Goal: Check status: Check status

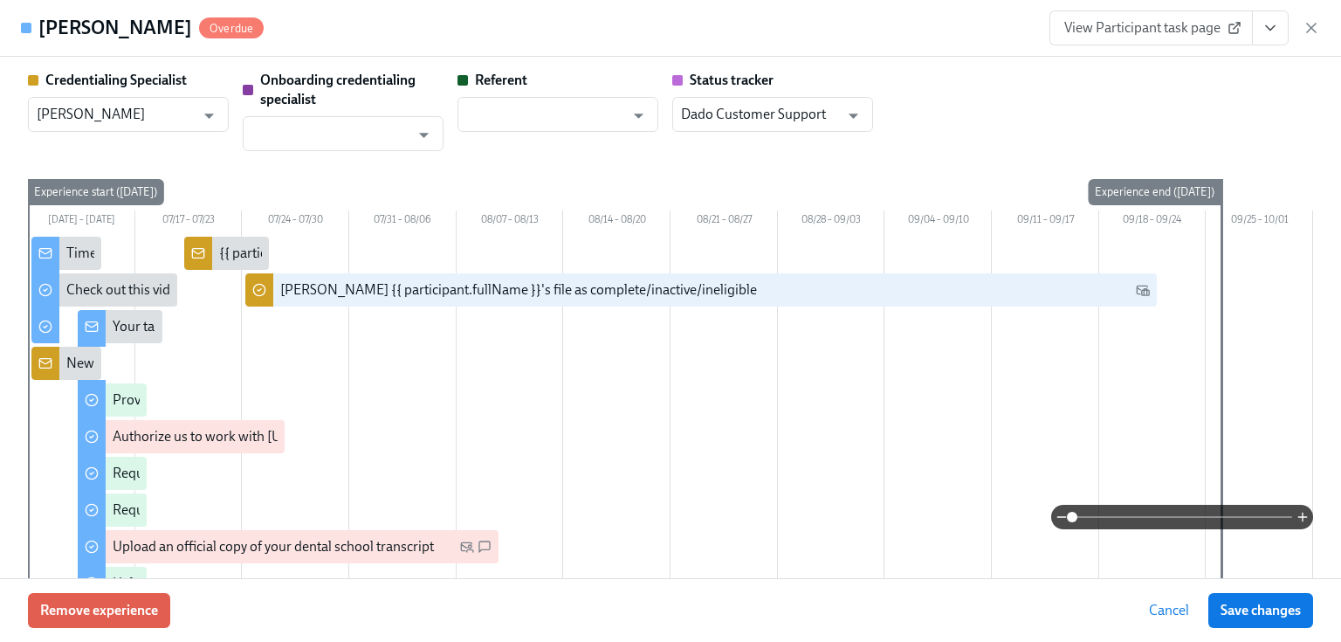
scroll to position [2934, 0]
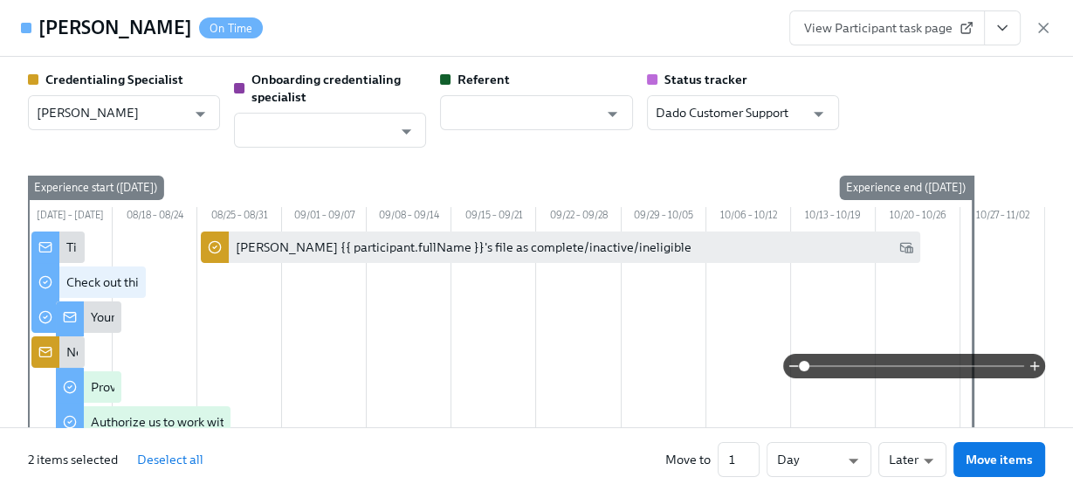
scroll to position [3514, 0]
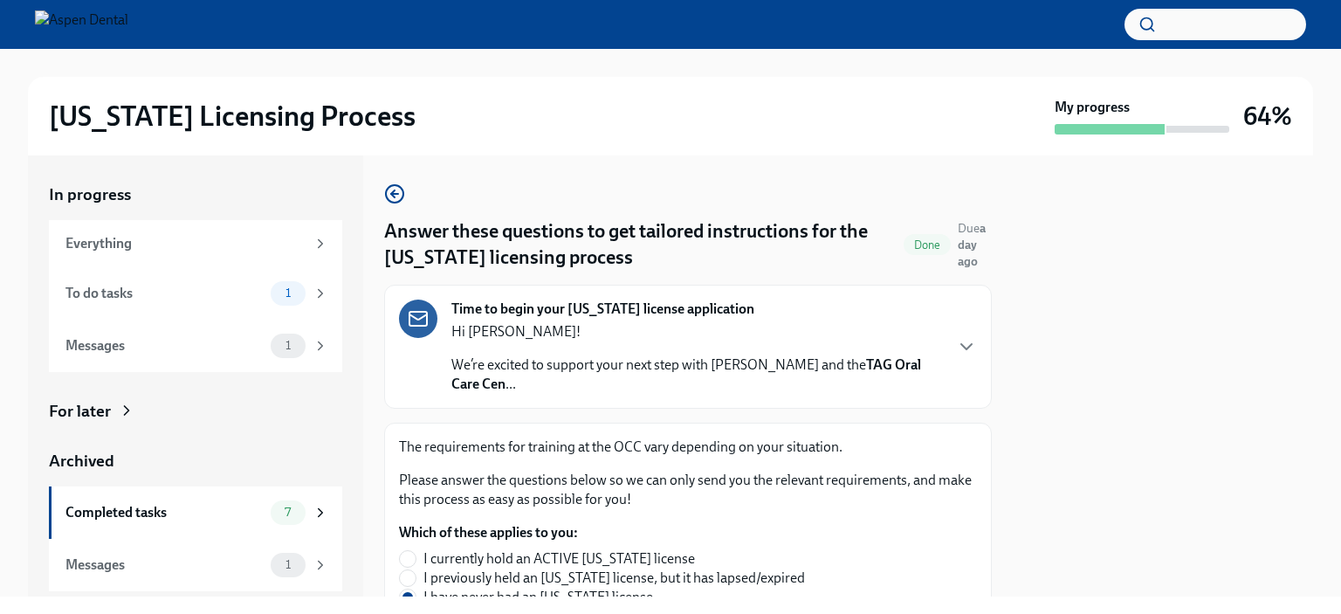
scroll to position [1024, 0]
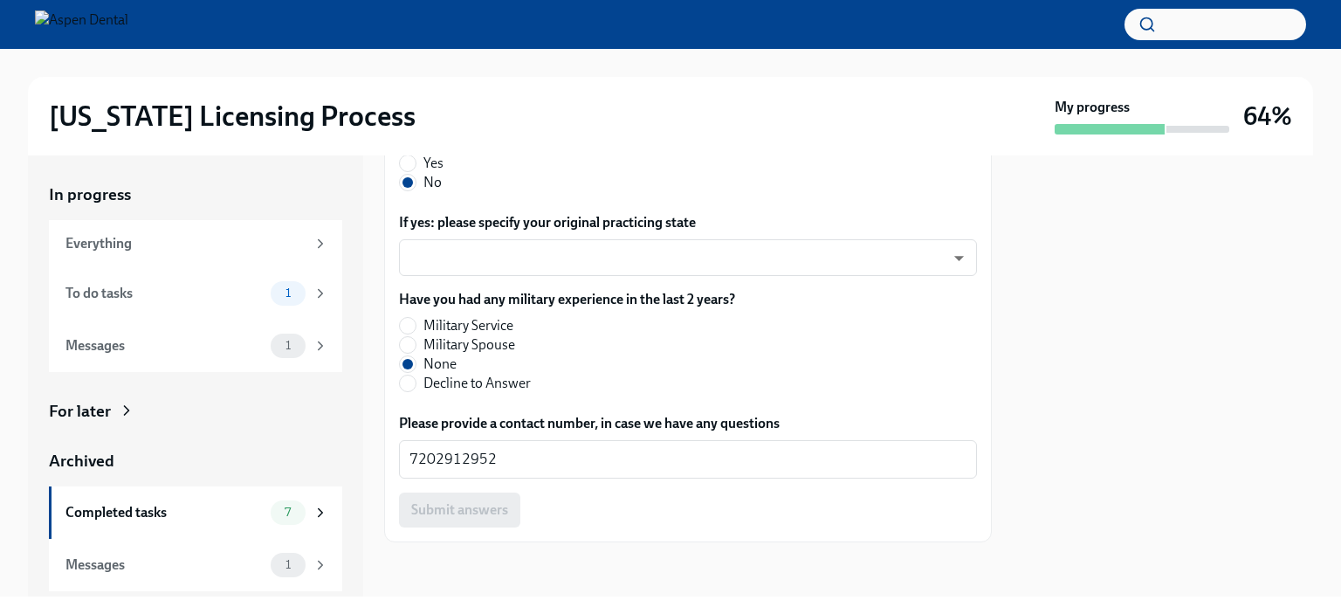
click at [1303, 408] on div at bounding box center [1163, 375] width 300 height 441
drag, startPoint x: 1266, startPoint y: 398, endPoint x: 1340, endPoint y: 312, distance: 113.4
click at [1266, 398] on div at bounding box center [1163, 375] width 300 height 441
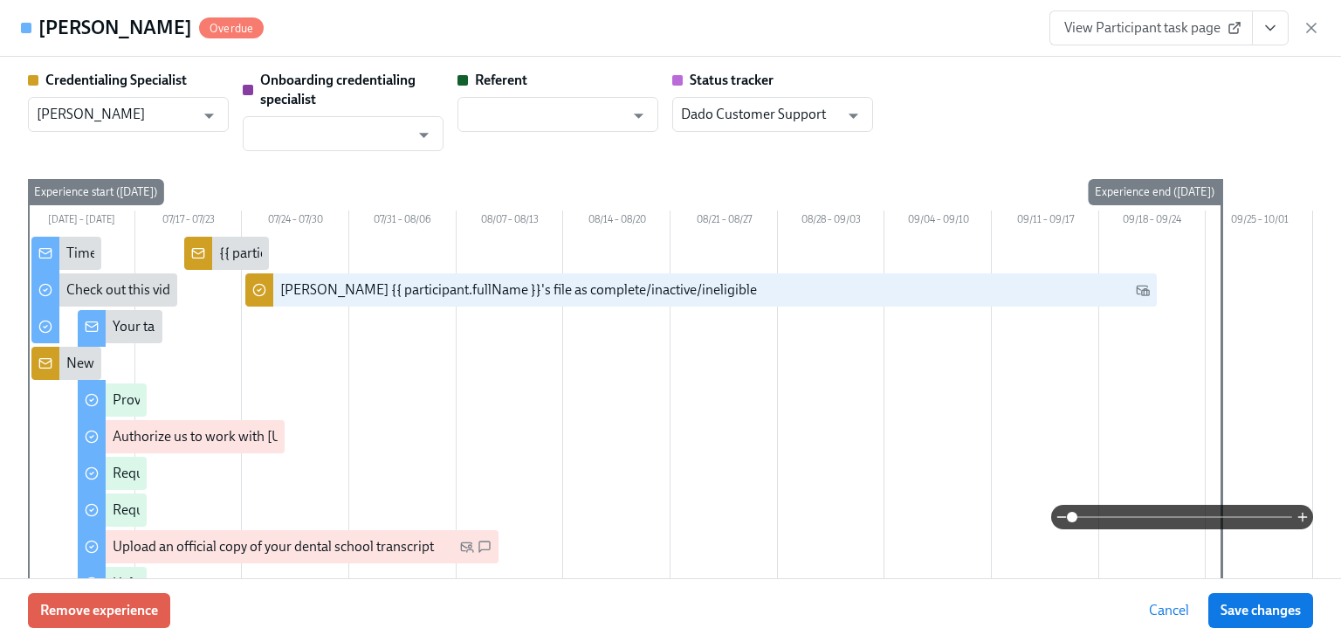
scroll to position [2934, 0]
